Goal: Task Accomplishment & Management: Manage account settings

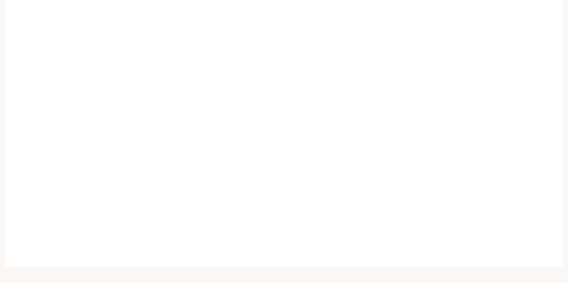
click at [554, 10] on img "button" at bounding box center [554, 8] width 8 height 8
click at [486, 55] on span "API Keys" at bounding box center [517, 56] width 77 height 6
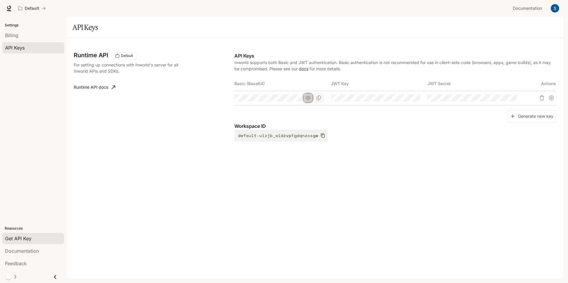
click at [308, 99] on icon "button" at bounding box center [308, 98] width 5 height 5
click at [319, 98] on icon "Copy Basic (Base64)" at bounding box center [318, 98] width 5 height 5
